Goal: Find contact information: Find contact information

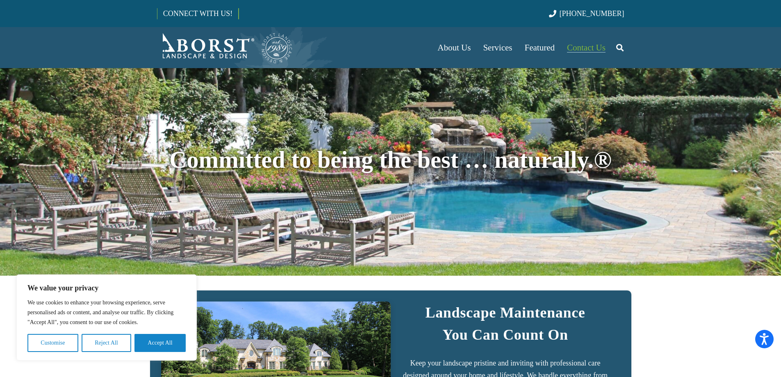
click at [588, 47] on span "Contact Us" at bounding box center [586, 48] width 39 height 10
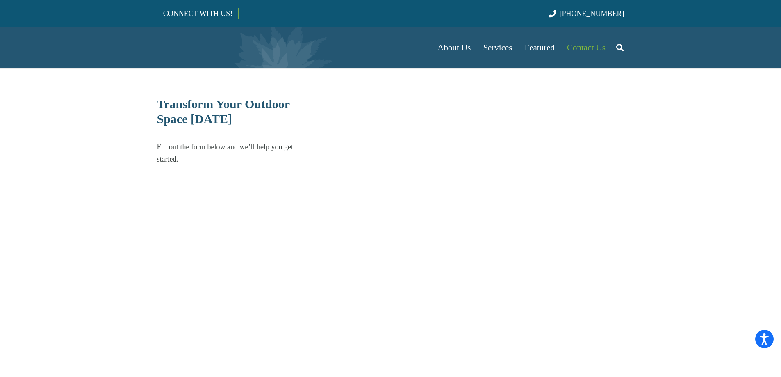
select select "******"
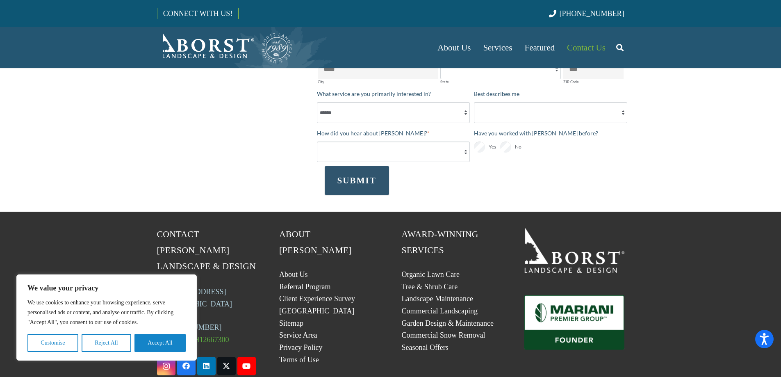
scroll to position [246, 0]
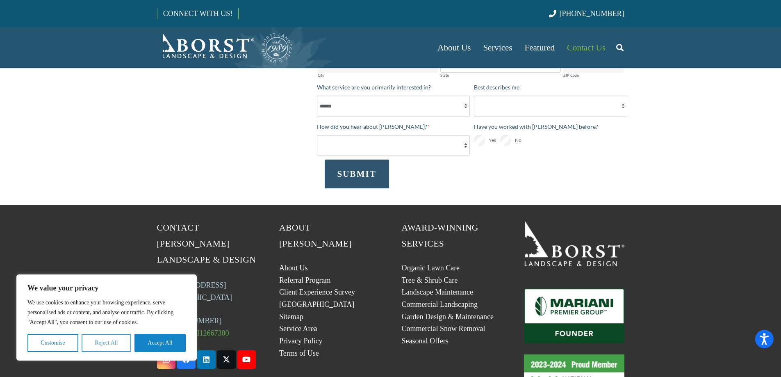
click at [114, 339] on button "Reject All" at bounding box center [107, 343] width 50 height 18
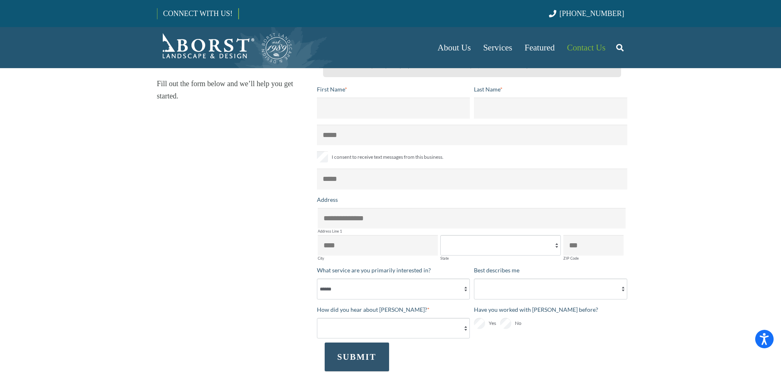
scroll to position [0, 0]
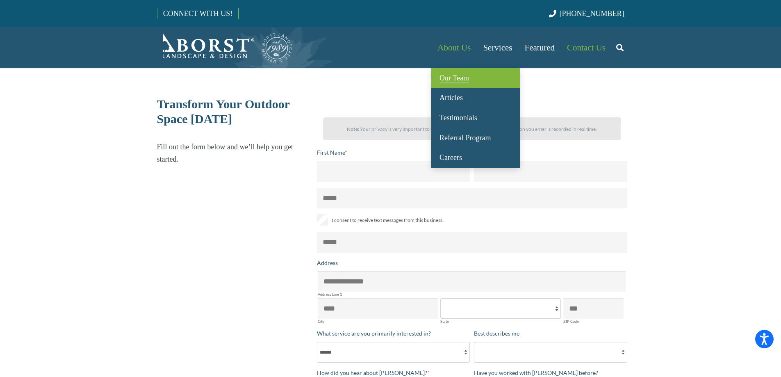
click at [457, 74] on span "Our Team" at bounding box center [454, 78] width 30 height 8
